Goal: Find specific page/section: Find specific page/section

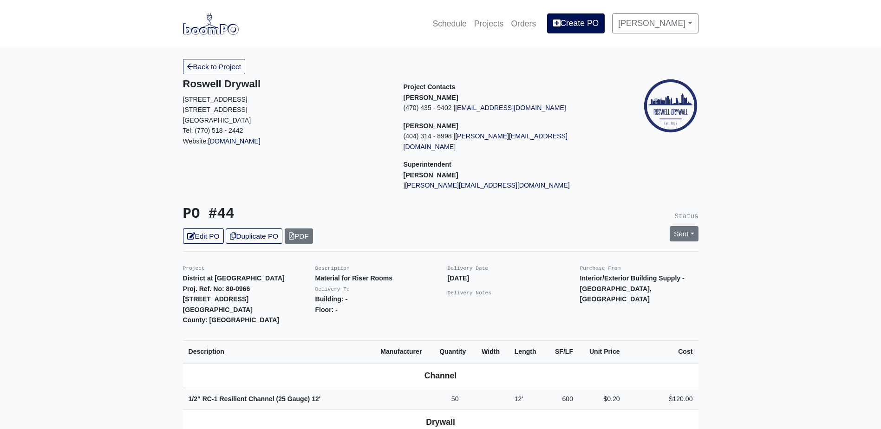
click at [207, 28] on img at bounding box center [211, 23] width 56 height 21
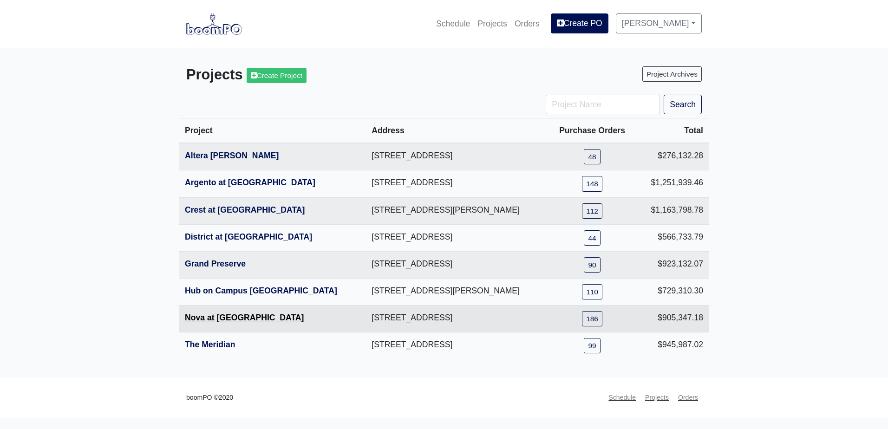
click at [236, 319] on link "Nova at River District" at bounding box center [244, 317] width 119 height 9
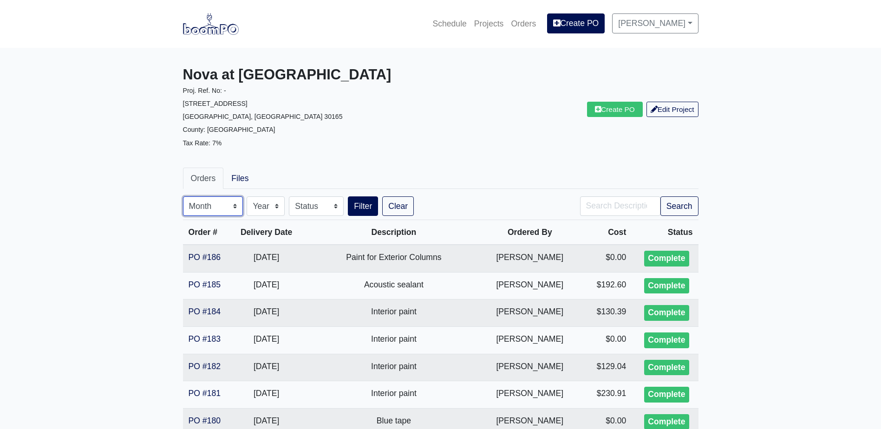
click at [207, 213] on select "Month January February March April May June July August September October Novem…" at bounding box center [213, 206] width 60 height 20
select select "10"
click at [183, 196] on select "Month January February March April May June July August September October Novem…" at bounding box center [213, 206] width 60 height 20
click at [667, 209] on button "Search" at bounding box center [679, 206] width 38 height 20
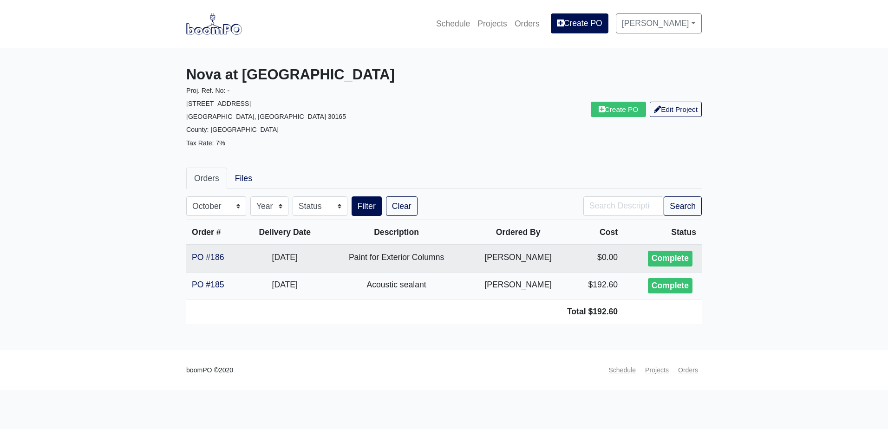
select select "10"
click at [122, 239] on main "Nova at River District Proj. Ref. No: - 233 North 5th Street Avenue Rome, GA 30…" at bounding box center [444, 199] width 888 height 302
click at [230, 31] on img at bounding box center [214, 23] width 56 height 21
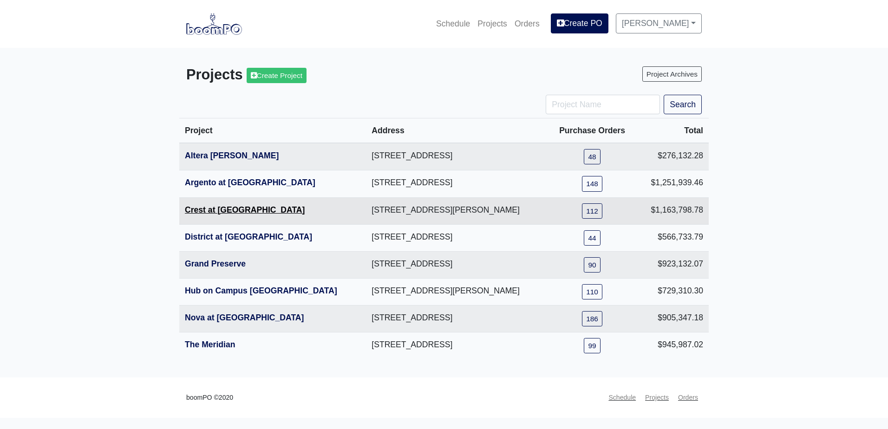
click at [215, 210] on link "Crest at [GEOGRAPHIC_DATA]" at bounding box center [245, 209] width 120 height 9
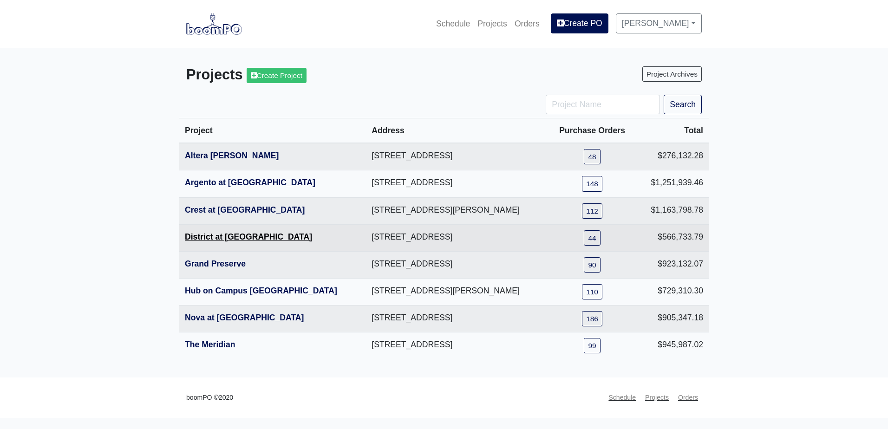
click at [226, 241] on link "District at Etowah" at bounding box center [248, 236] width 127 height 9
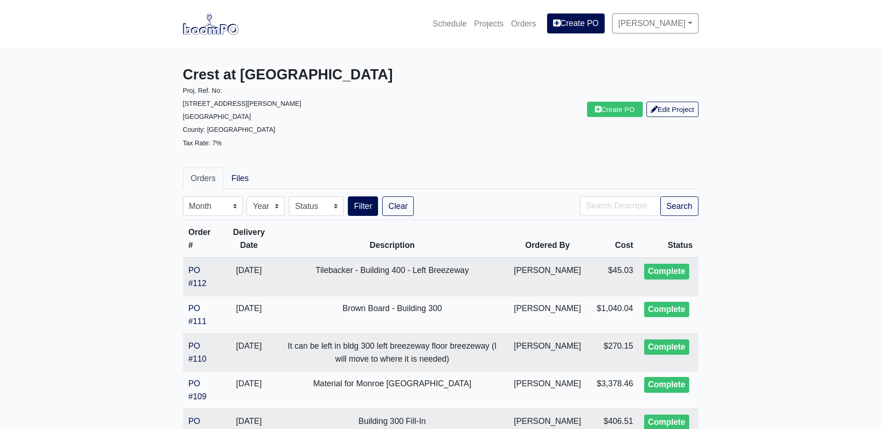
drag, startPoint x: 0, startPoint y: 0, endPoint x: 180, endPoint y: 206, distance: 273.5
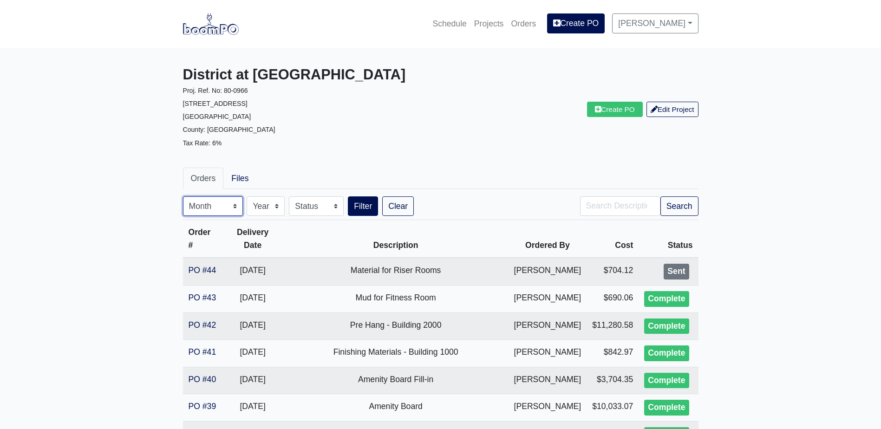
click at [216, 212] on select "Month January February March April May June July August September October Novem…" at bounding box center [213, 206] width 60 height 20
select select "10"
click at [183, 196] on select "Month January February March April May June July August September October Novem…" at bounding box center [213, 206] width 60 height 20
click at [681, 198] on button "Search" at bounding box center [679, 206] width 38 height 20
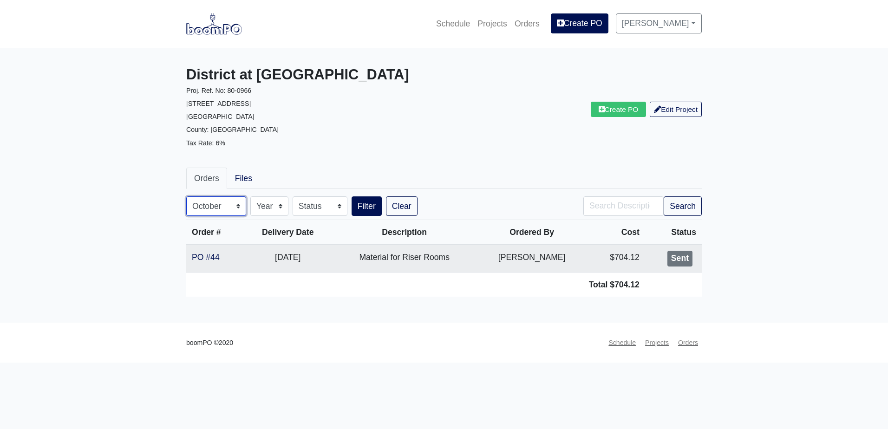
click at [220, 203] on select "Month January February March April May June July August September October Novem…" at bounding box center [216, 206] width 60 height 20
select select "9"
click at [186, 196] on select "Month January February March April May June July August September October Novem…" at bounding box center [216, 206] width 60 height 20
click at [675, 209] on button "Search" at bounding box center [683, 206] width 38 height 20
click at [41, 247] on main "District at Etowah Proj. Ref. No: 80-0966 215 Reformation Parkway Canton, GA 30…" at bounding box center [444, 185] width 888 height 275
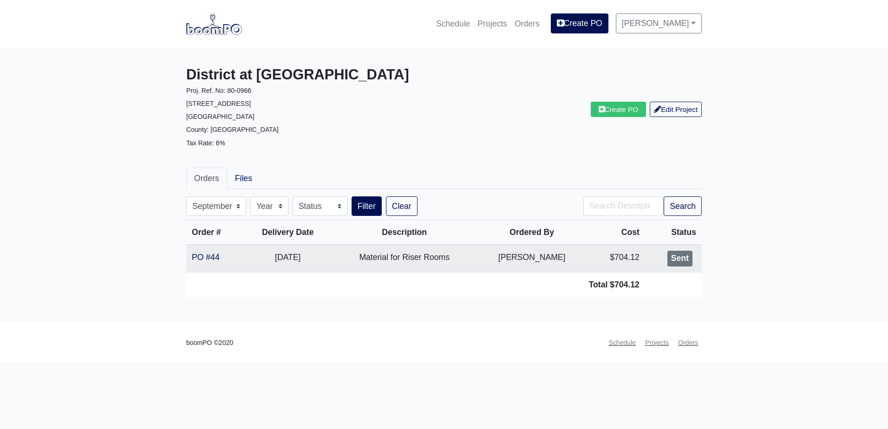
click at [229, 25] on img at bounding box center [214, 23] width 56 height 21
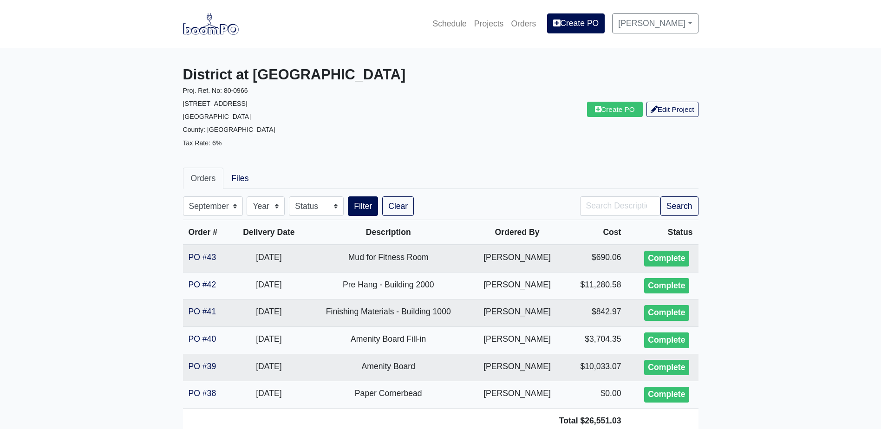
select select "9"
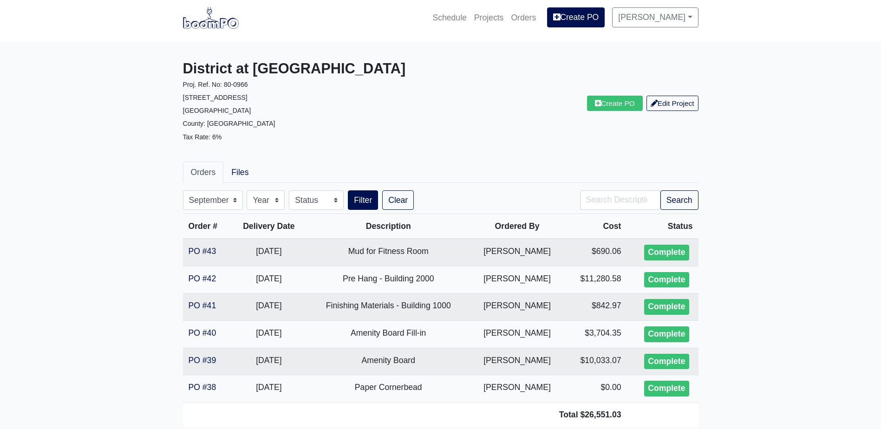
scroll to position [46, 0]
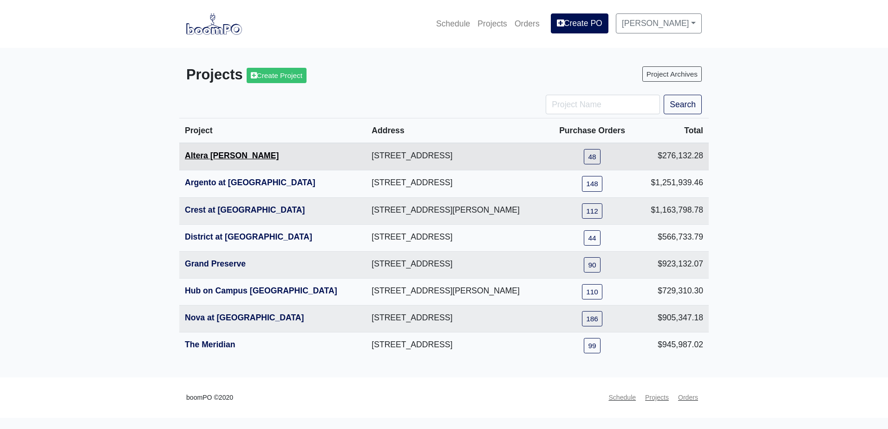
click at [220, 157] on link "Altera [PERSON_NAME]" at bounding box center [232, 155] width 94 height 9
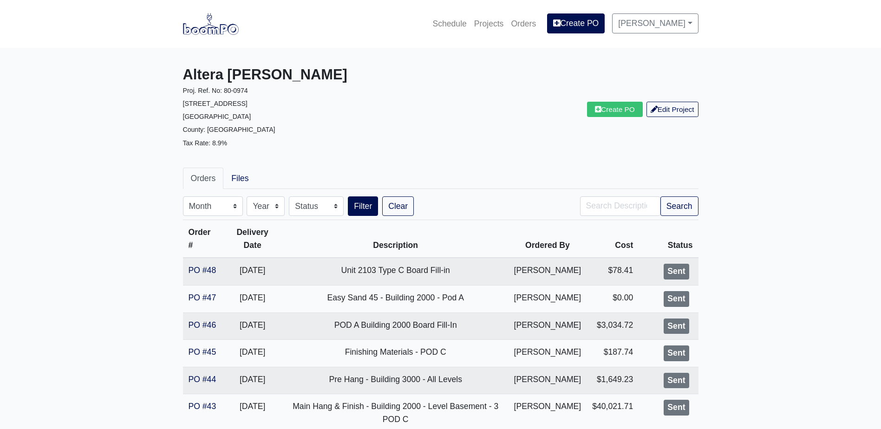
scroll to position [46, 0]
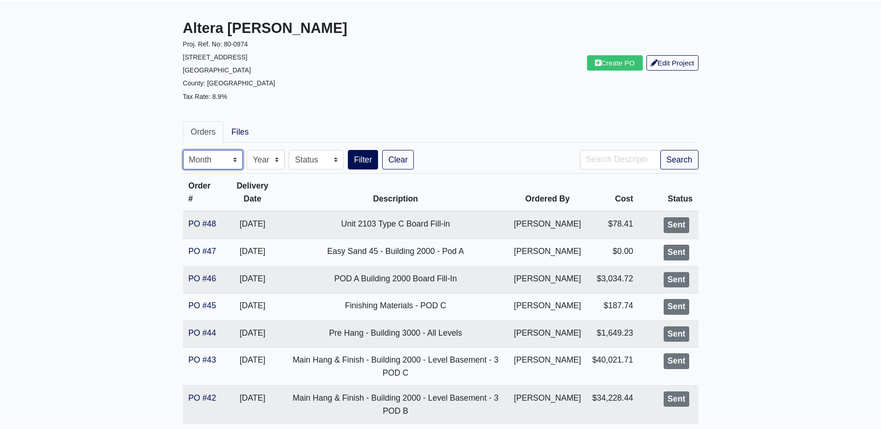
click at [212, 154] on select "Month January February March April May June July August September October Novem…" at bounding box center [213, 160] width 60 height 20
click at [222, 162] on select "Month January February March April May June July August September October Novem…" at bounding box center [213, 160] width 60 height 20
select select "10"
click at [183, 150] on select "Month January February March April May June July August September October Novem…" at bounding box center [213, 160] width 60 height 20
click at [675, 155] on button "Search" at bounding box center [679, 160] width 38 height 20
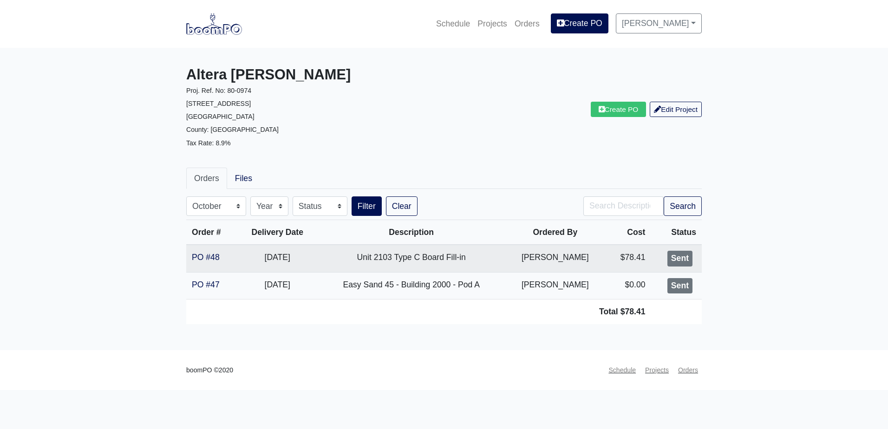
click at [410, 168] on ul "Orders Files" at bounding box center [443, 178] width 515 height 21
click at [237, 203] on select "Month January February March April May June July August September October Novem…" at bounding box center [216, 206] width 60 height 20
select select "-1"
click at [186, 196] on select "Month January February March April May June July August September October Novem…" at bounding box center [216, 206] width 60 height 20
click at [702, 207] on div "Search" at bounding box center [642, 206] width 132 height 20
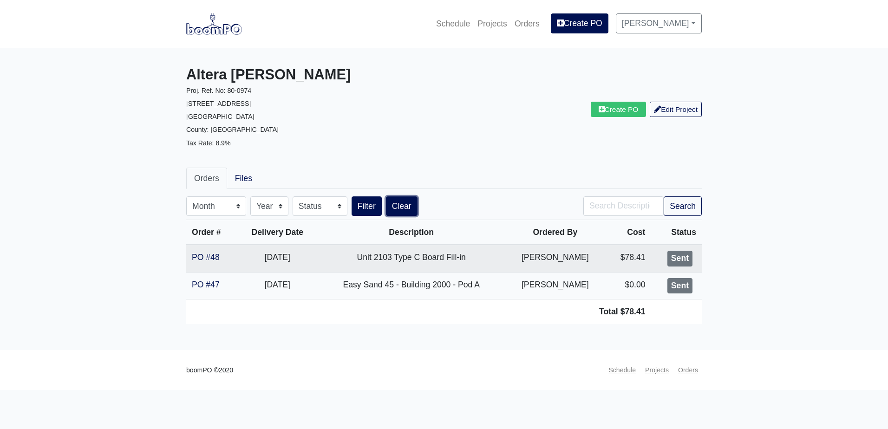
click at [398, 207] on link "Clear" at bounding box center [402, 206] width 32 height 20
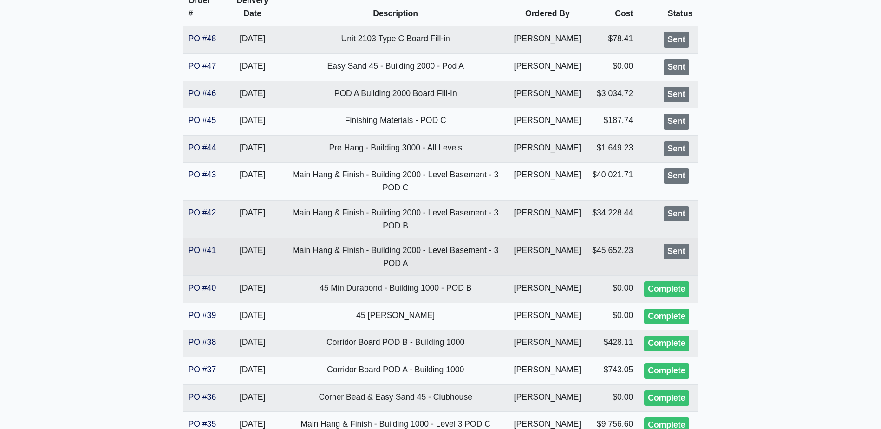
scroll to position [186, 0]
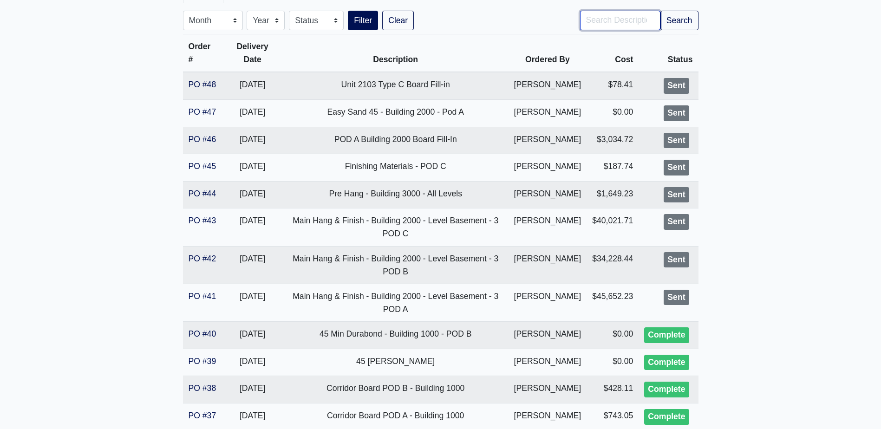
click at [616, 28] on input "Search" at bounding box center [620, 21] width 80 height 20
type input "3000"
click at [348, 11] on button "Filter" at bounding box center [363, 21] width 30 height 20
